Goal: Information Seeking & Learning: Learn about a topic

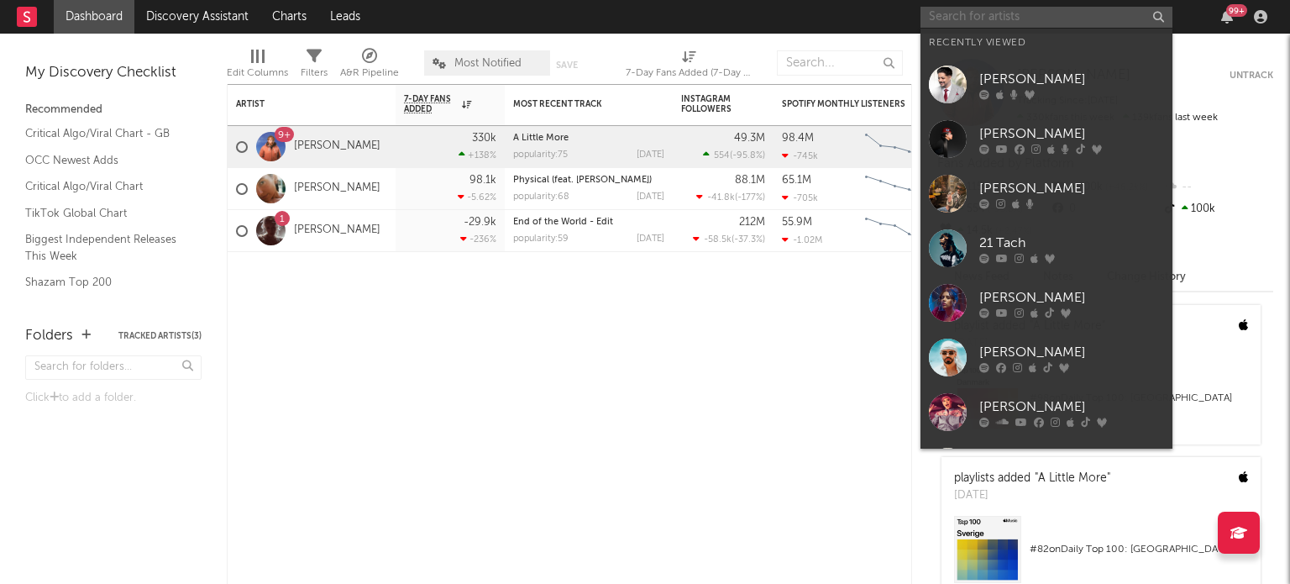
click at [999, 8] on input "text" at bounding box center [1047, 17] width 252 height 21
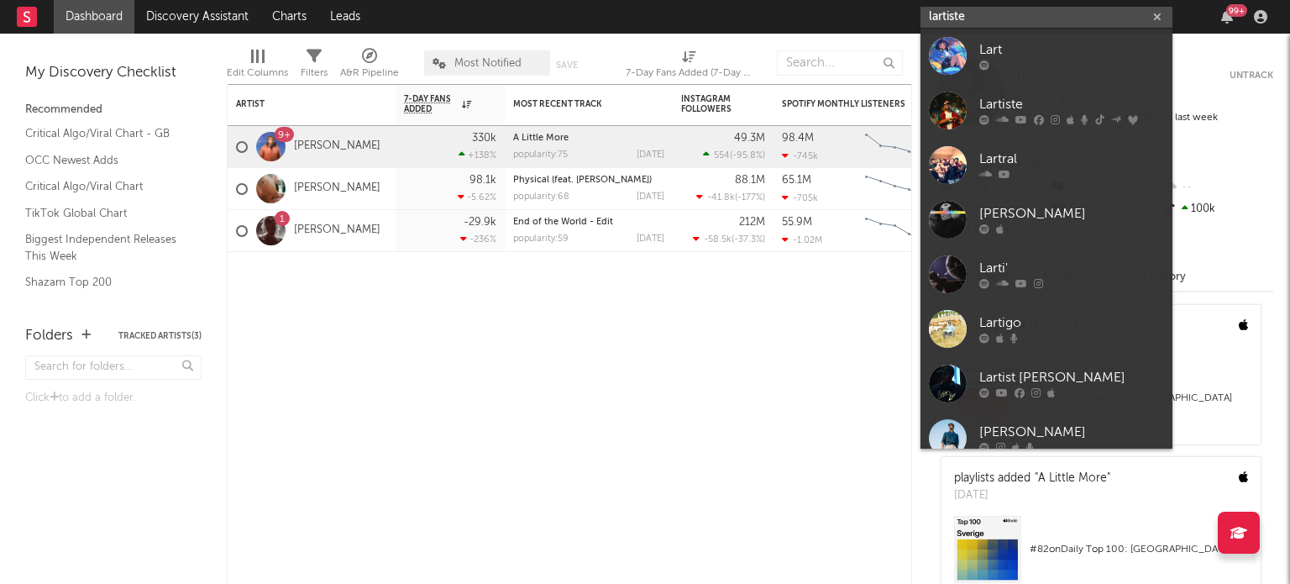
type input "lartiste"
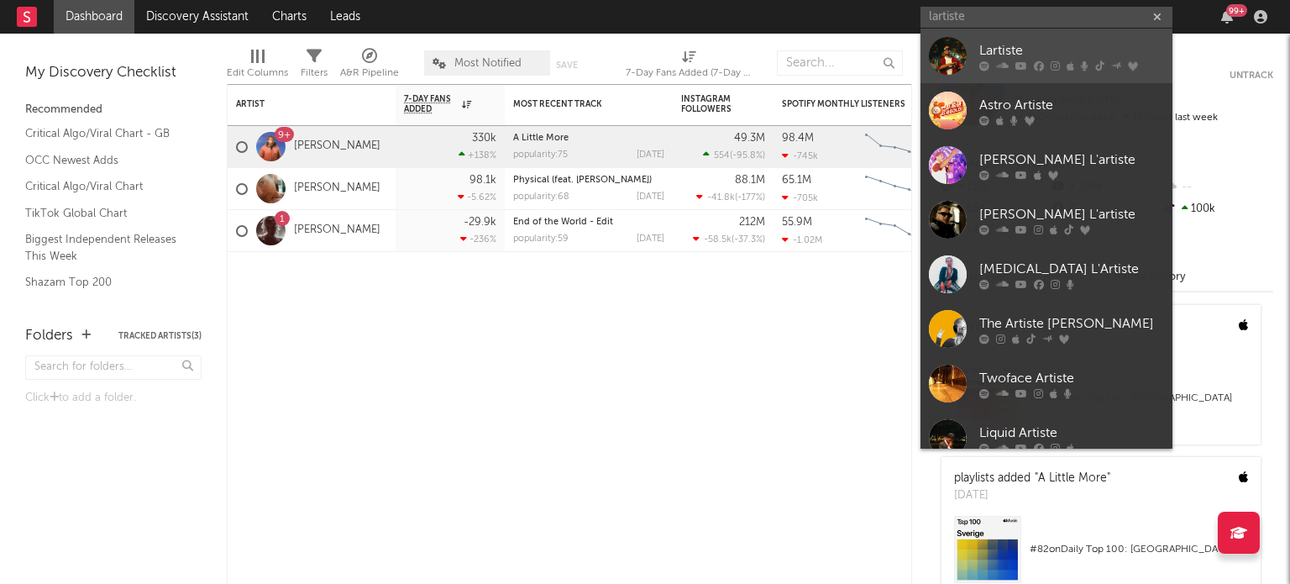
click at [1006, 48] on div "Lartiste" at bounding box center [1071, 50] width 185 height 20
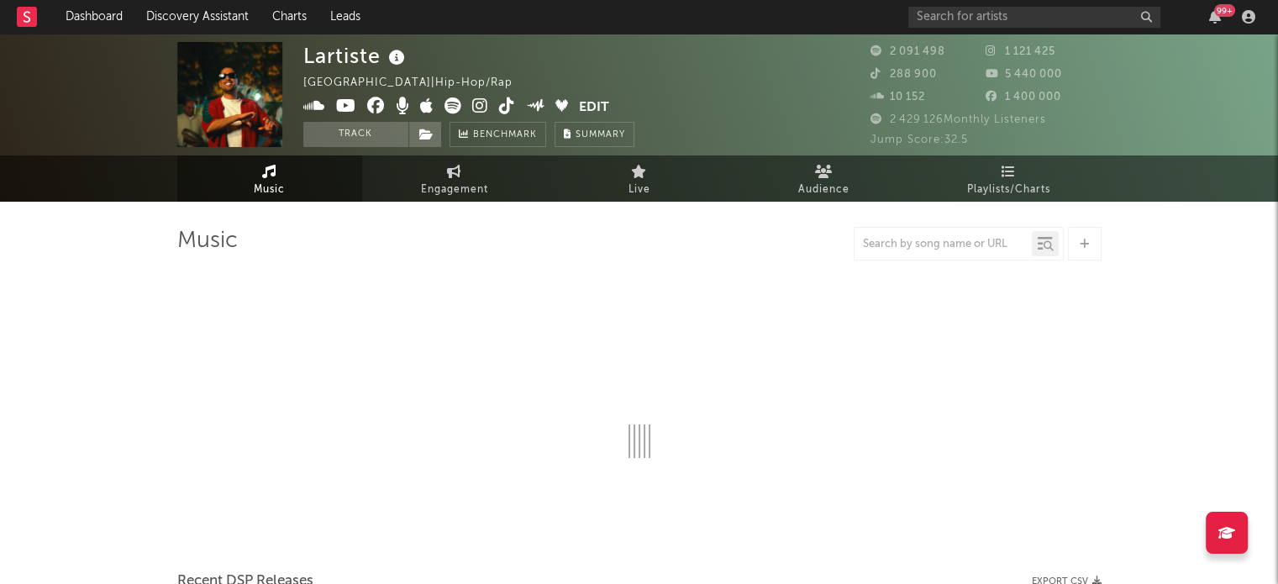
click at [1006, 48] on span "1 121 425" at bounding box center [1020, 51] width 70 height 11
select select "6m"
